Goal: Navigation & Orientation: Find specific page/section

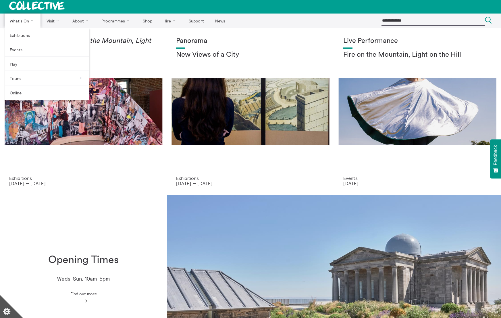
scroll to position [2, 0]
click at [17, 35] on link "Exhibitions" at bounding box center [47, 35] width 85 height 14
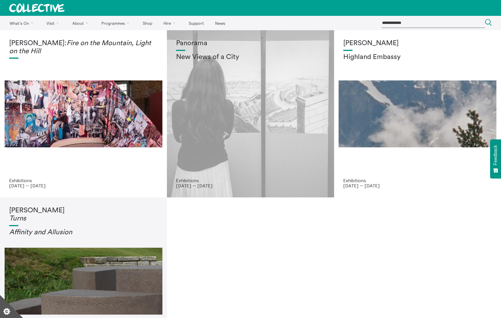
scroll to position [0, 0]
click at [194, 57] on h2 "New Views of a City" at bounding box center [250, 57] width 149 height 8
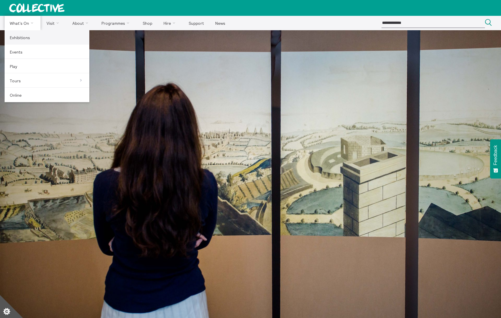
click at [23, 37] on link "Exhibitions" at bounding box center [47, 37] width 85 height 14
